Goal: Task Accomplishment & Management: Manage account settings

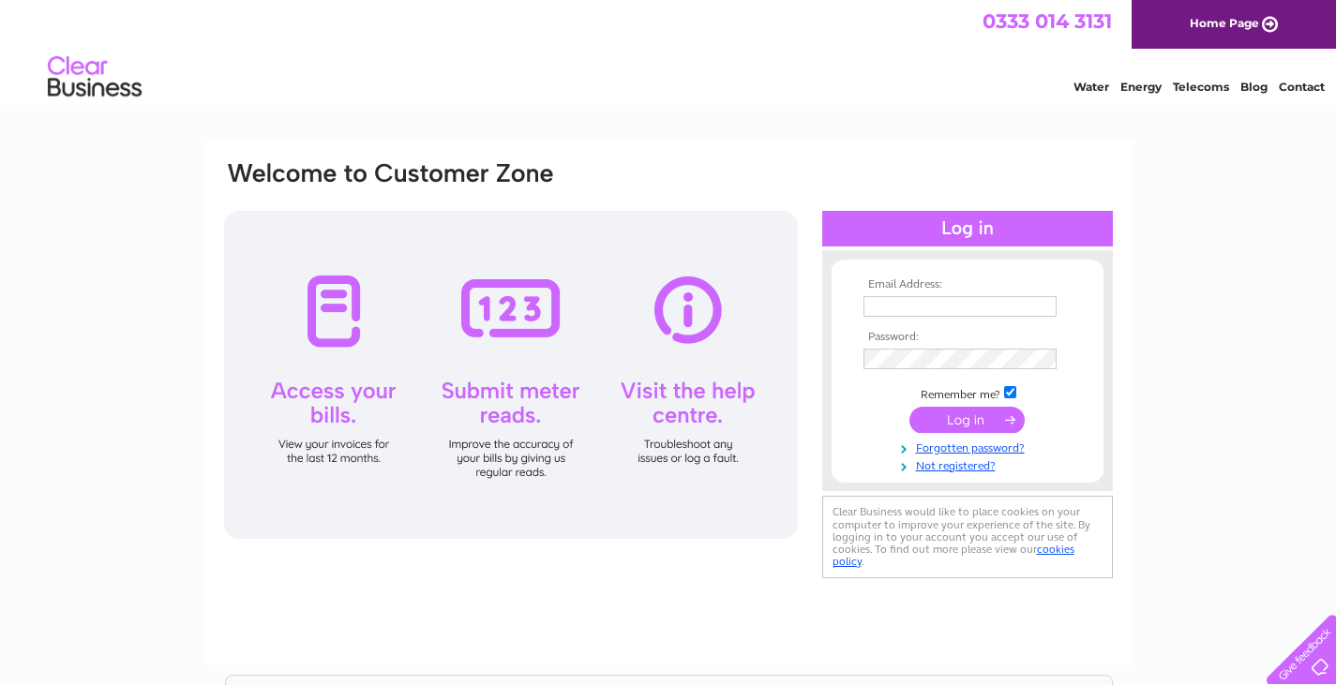
type input "[EMAIL_ADDRESS][DOMAIN_NAME]"
click at [967, 418] on input "submit" at bounding box center [966, 420] width 115 height 26
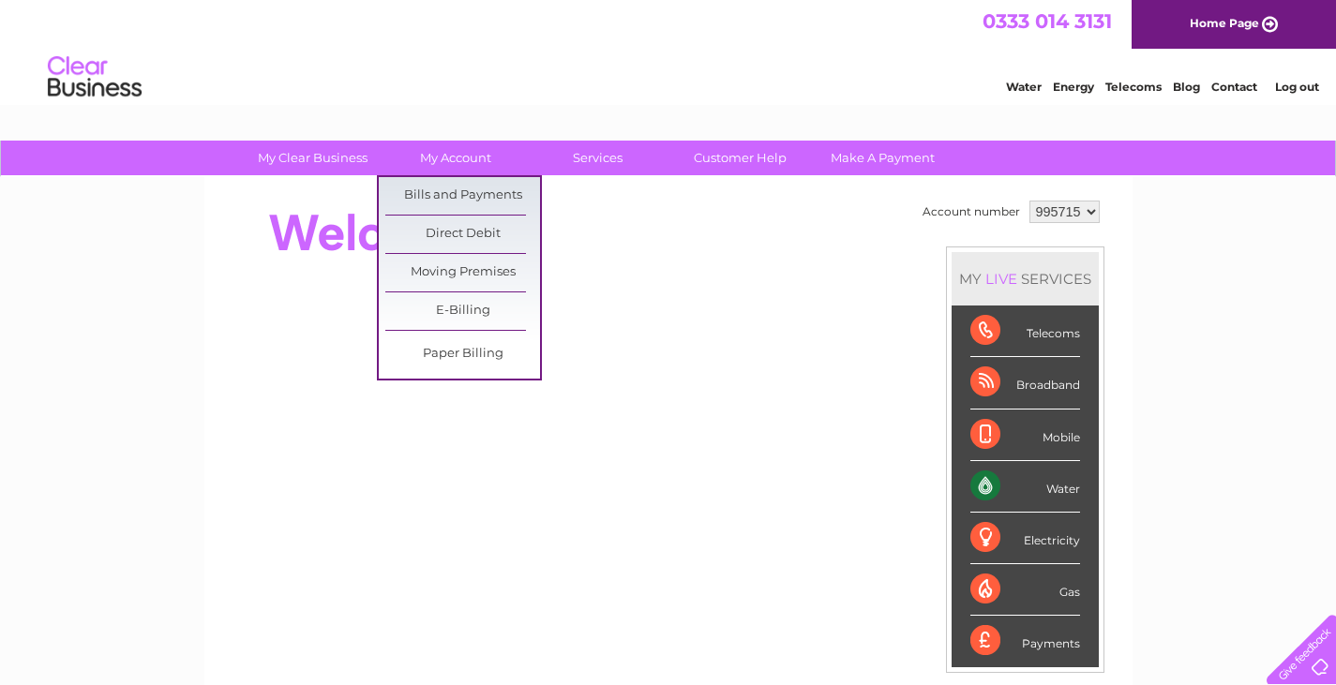
click at [474, 199] on link "Bills and Payments" at bounding box center [462, 195] width 155 height 37
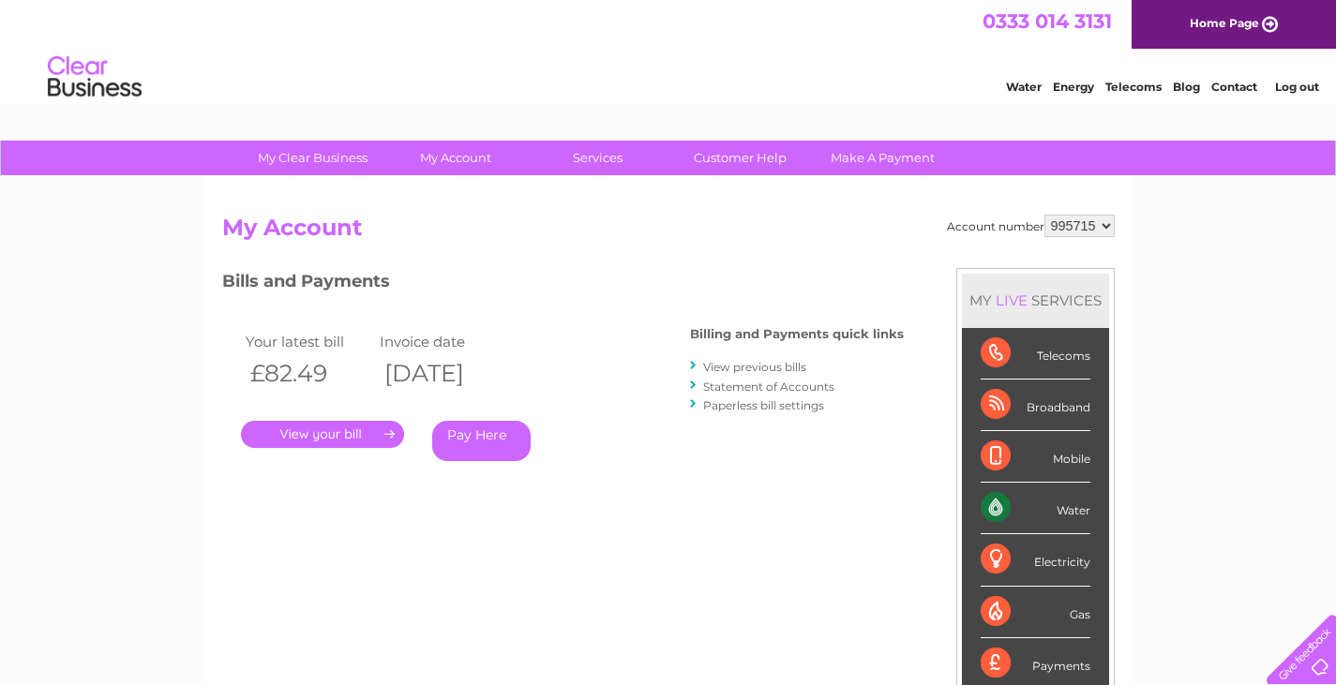
click at [315, 437] on link "." at bounding box center [322, 434] width 163 height 27
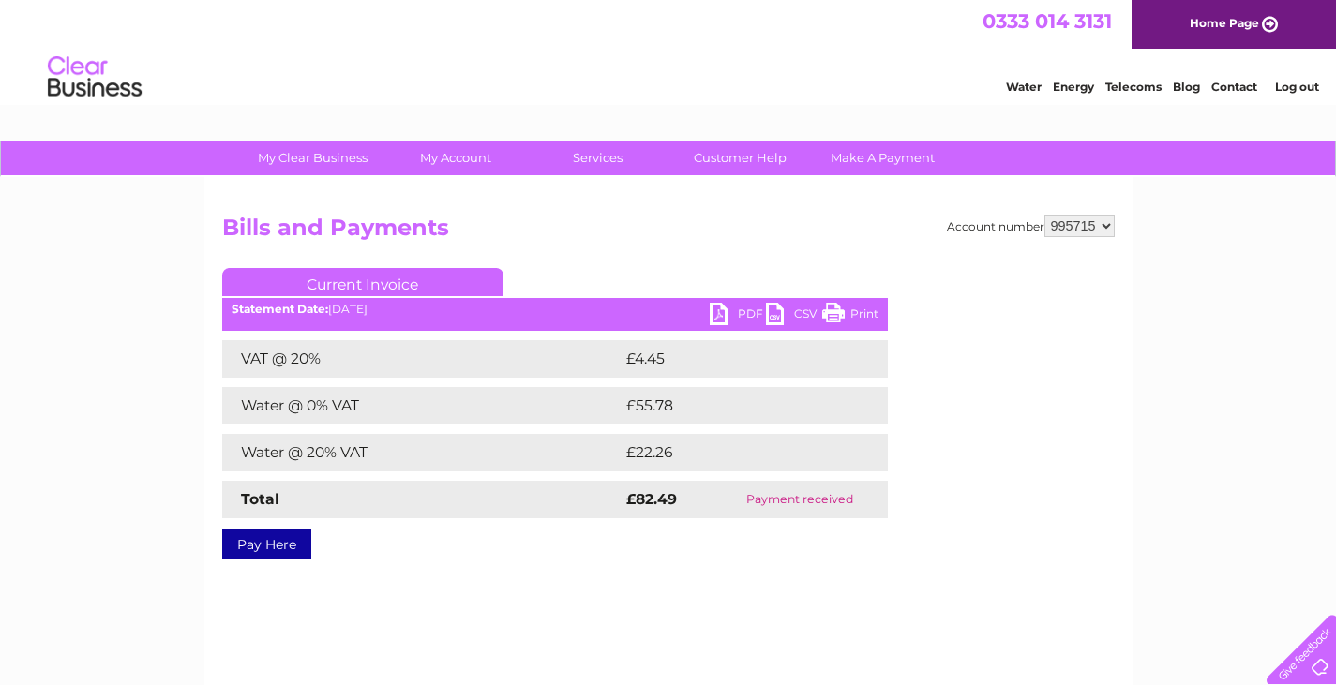
click at [719, 313] on link "PDF" at bounding box center [738, 316] width 56 height 27
